Goal: Information Seeking & Learning: Learn about a topic

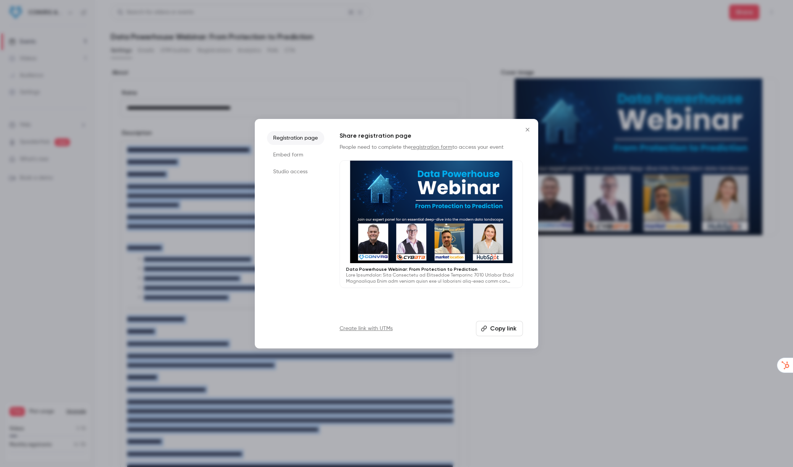
click at [527, 130] on icon "Close" at bounding box center [527, 129] width 3 height 3
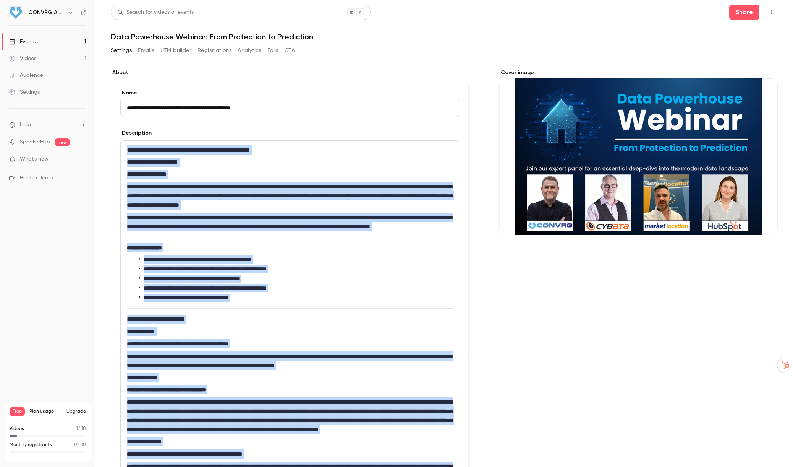
click at [214, 49] on button "Registrations" at bounding box center [215, 50] width 34 height 12
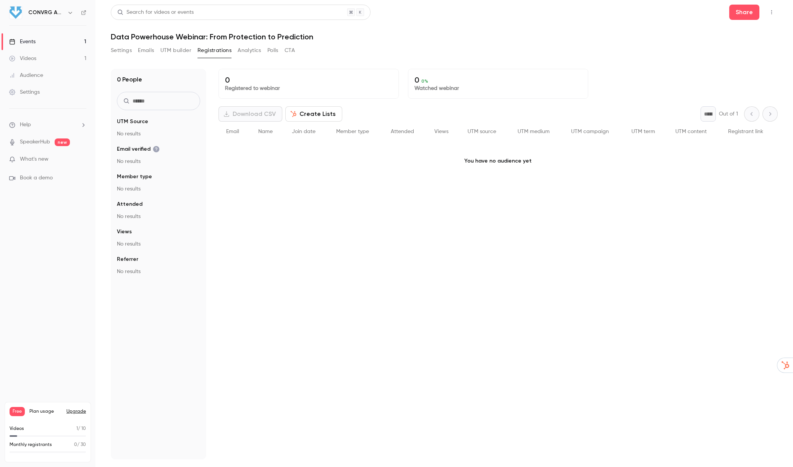
click at [30, 41] on div "Events" at bounding box center [22, 42] width 26 height 8
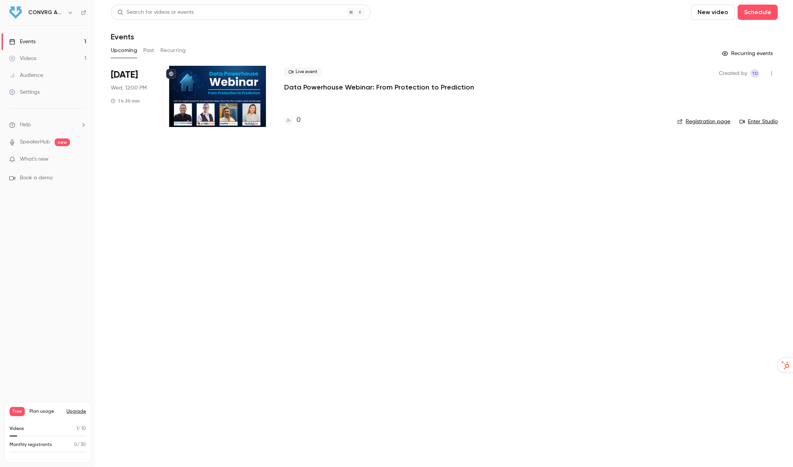
click at [153, 50] on button "Past" at bounding box center [148, 50] width 11 height 12
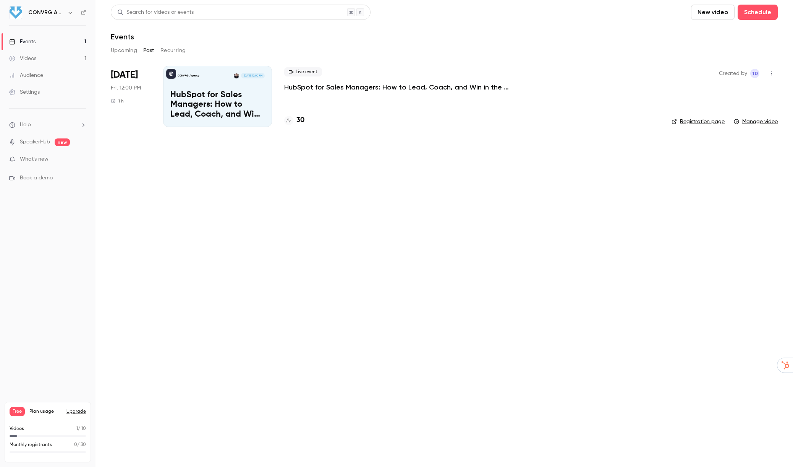
click at [229, 98] on p "HubSpot for Sales Managers: How to Lead, Coach, and Win in the CRM" at bounding box center [217, 104] width 94 height 29
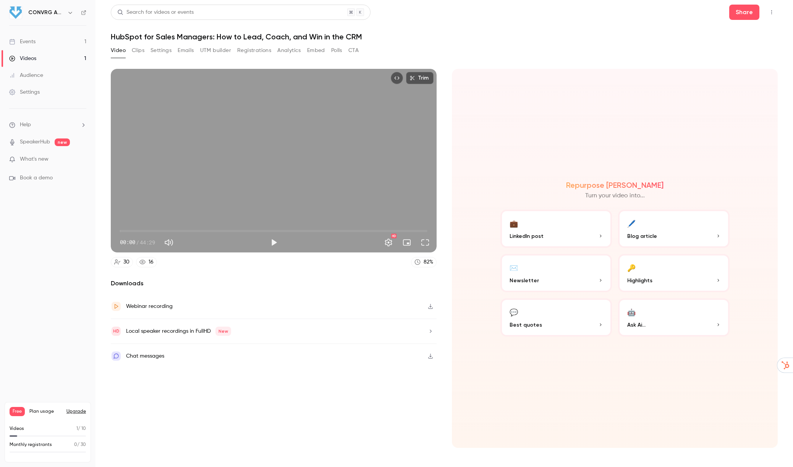
click at [260, 49] on button "Registrations" at bounding box center [254, 50] width 34 height 12
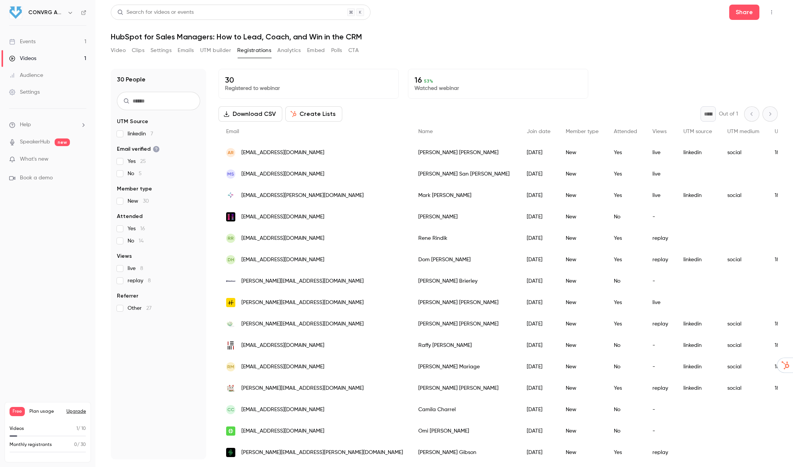
click at [291, 50] on button "Analytics" at bounding box center [289, 50] width 24 height 12
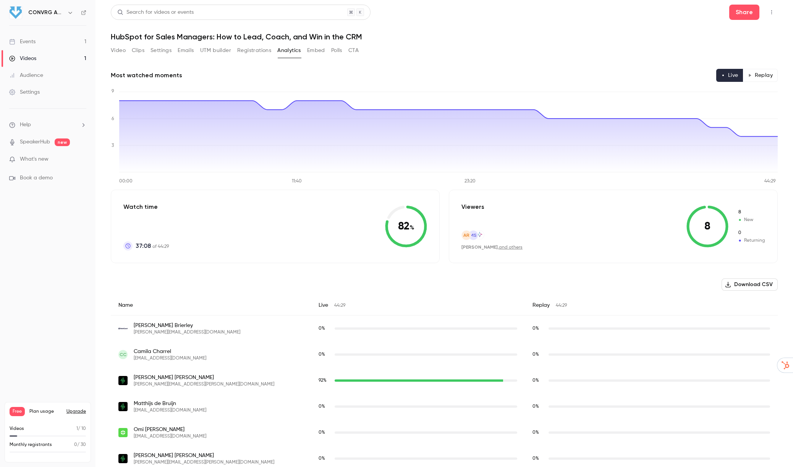
click at [44, 55] on link "Videos 1" at bounding box center [48, 58] width 96 height 17
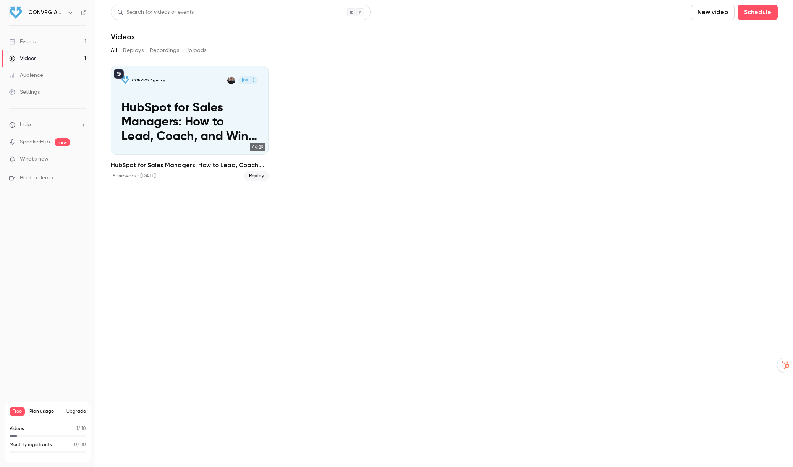
click at [31, 36] on link "Events 1" at bounding box center [48, 41] width 96 height 17
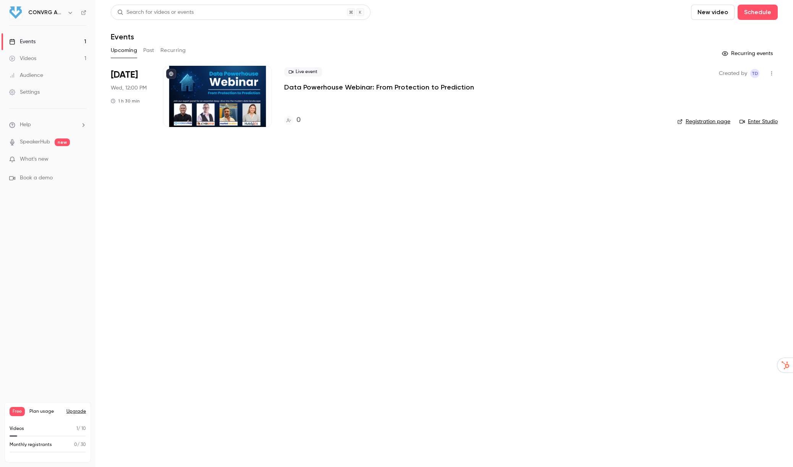
click at [213, 89] on div at bounding box center [217, 96] width 109 height 61
